Goal: Task Accomplishment & Management: Use online tool/utility

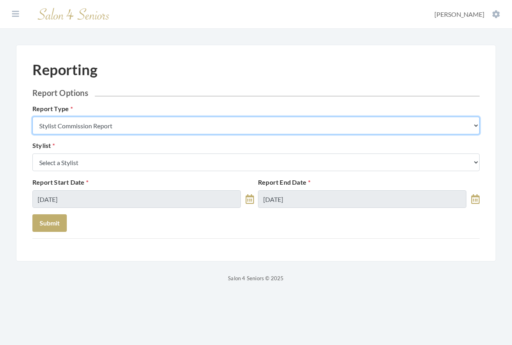
click at [133, 125] on select "Stylist Commission Report Tech Payroll Report Facility Billing Report Individua…" at bounding box center [255, 126] width 447 height 18
click at [32, 117] on select "Stylist Commission Report Tech Payroll Report Facility Billing Report Individua…" at bounding box center [255, 126] width 447 height 18
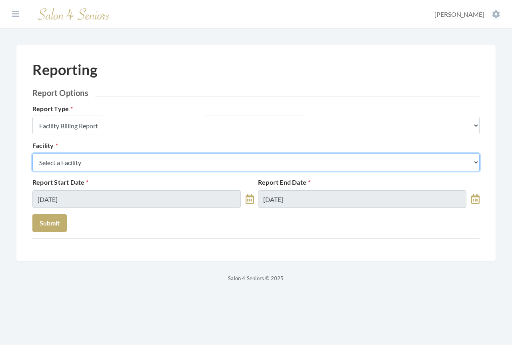
click at [103, 161] on select "Select a Facility Arbor Lakes NH Asher Point Belvedere Commons Brookdale Jones …" at bounding box center [255, 163] width 447 height 18
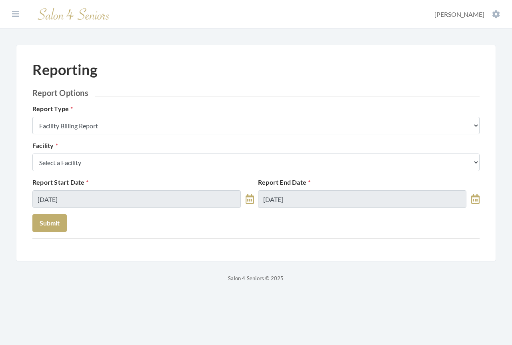
click at [24, 48] on div "Reporting Report Options Report Type Stylist Commission Report Tech Payroll Rep…" at bounding box center [256, 153] width 480 height 217
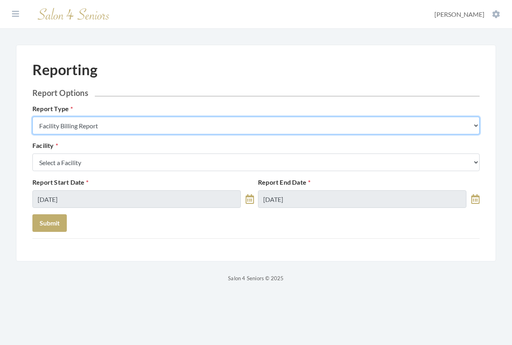
click at [108, 122] on select "Stylist Commission Report Tech Payroll Report Facility Billing Report Individua…" at bounding box center [255, 126] width 447 height 18
select select "commission"
click at [32, 117] on select "Stylist Commission Report Tech Payroll Report Facility Billing Report Individua…" at bounding box center [255, 126] width 447 height 18
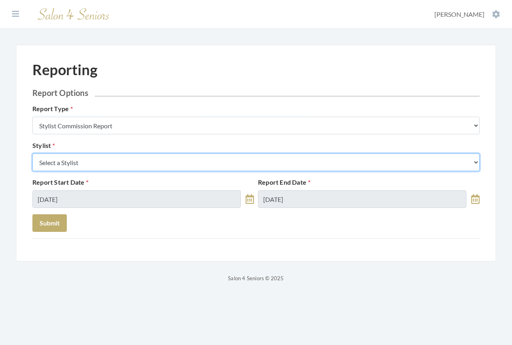
click at [103, 164] on select "Select a Stylist Alaina Krumm Alisha Teasley Anna White April Dructor Ashley Ve…" at bounding box center [255, 163] width 447 height 18
select select "18"
click at [32, 154] on select "Select a Stylist Alaina Krumm Alisha Teasley Anna White April Dructor Ashley Ve…" at bounding box center [255, 163] width 447 height 18
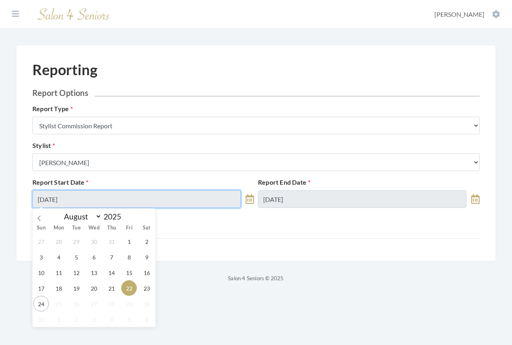
click at [106, 197] on input "08/22/2025" at bounding box center [136, 199] width 209 height 18
click at [61, 291] on span "18" at bounding box center [59, 289] width 16 height 16
type input "[DATE]"
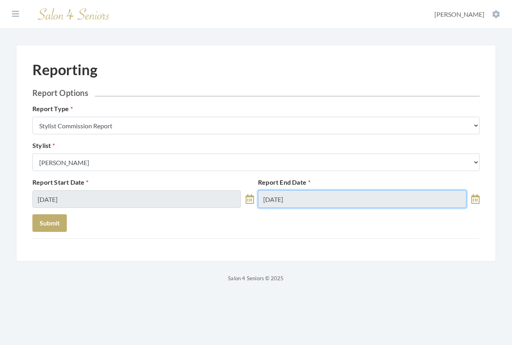
click at [304, 199] on input "08/22/2025" at bounding box center [362, 199] width 209 height 18
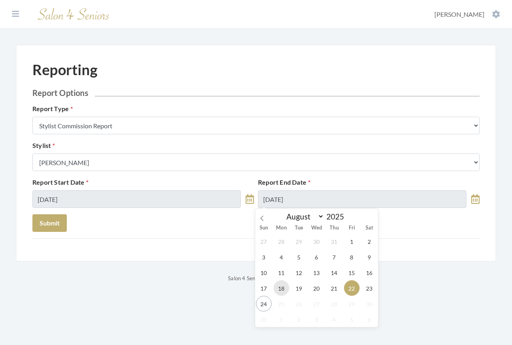
click at [284, 288] on span "18" at bounding box center [282, 289] width 16 height 16
type input "[DATE]"
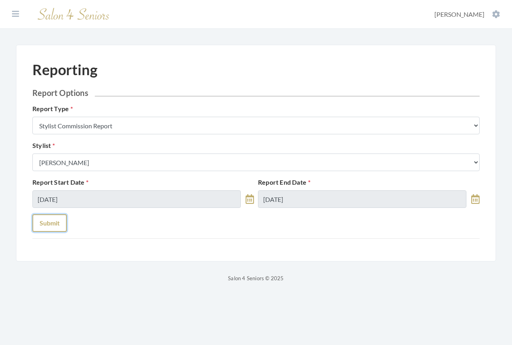
click at [46, 225] on button "Submit" at bounding box center [49, 224] width 34 height 18
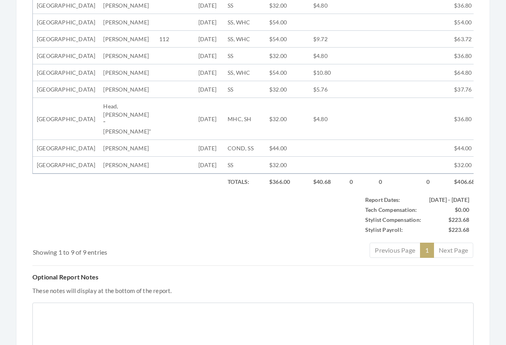
scroll to position [360, 0]
